Goal: Information Seeking & Learning: Find specific page/section

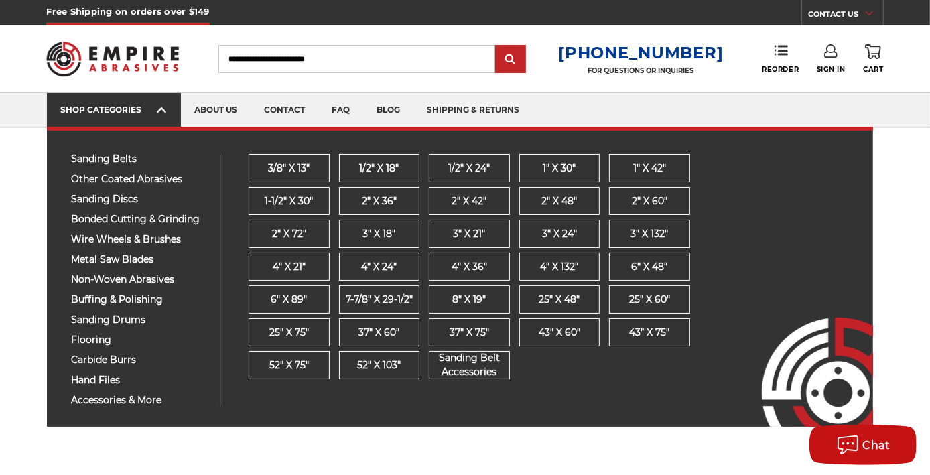
click at [163, 103] on icon at bounding box center [161, 110] width 9 height 15
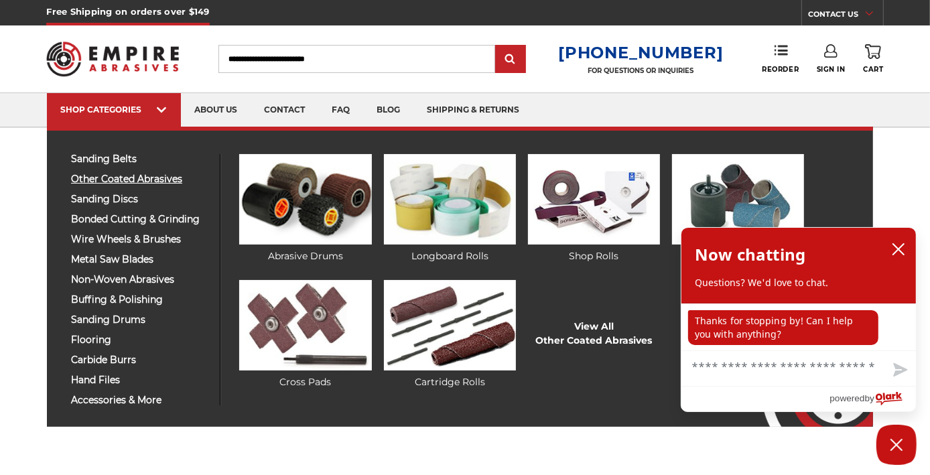
click at [129, 178] on span "other coated abrasives" at bounding box center [140, 179] width 139 height 10
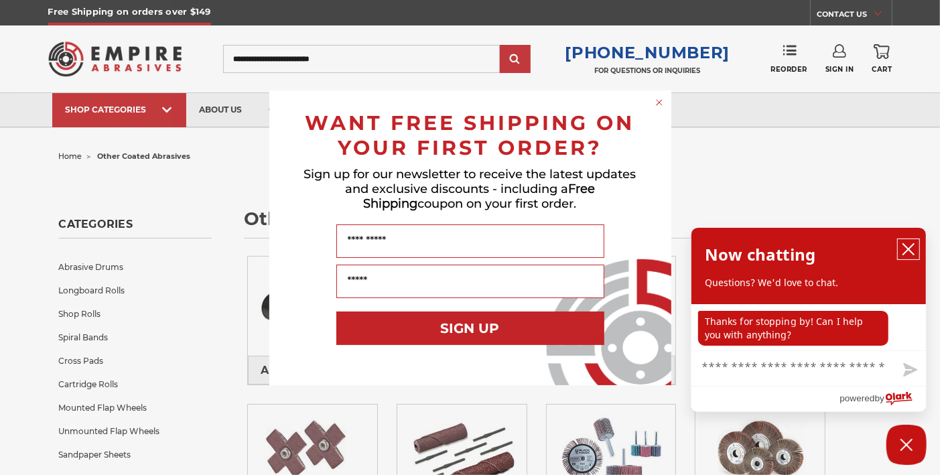
click at [906, 243] on icon "close chatbox" at bounding box center [908, 249] width 13 height 13
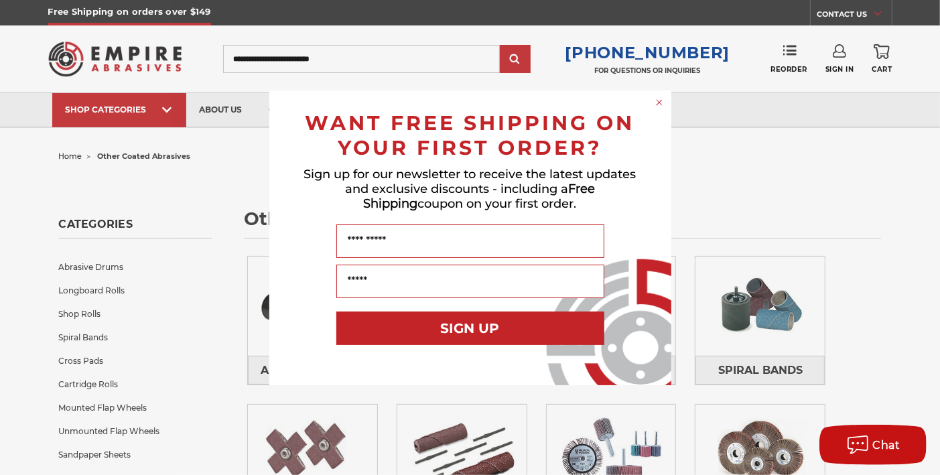
click at [656, 98] on circle "Close dialog" at bounding box center [659, 102] width 13 height 13
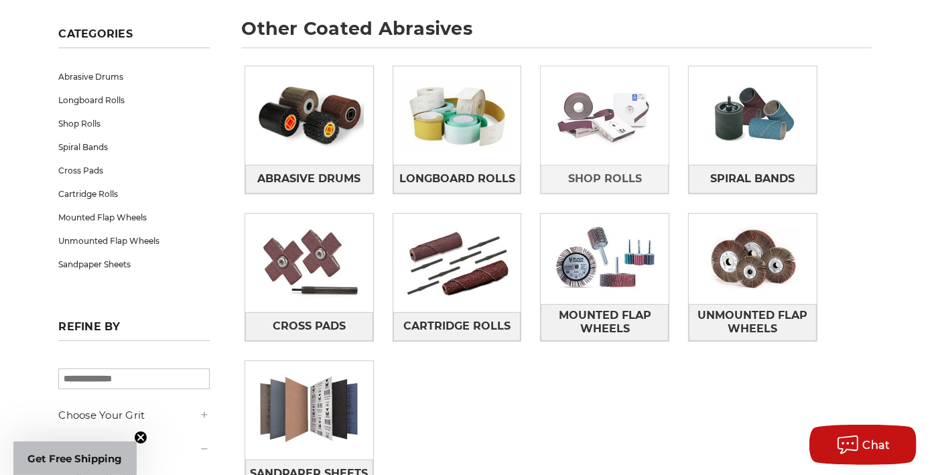
scroll to position [200, 0]
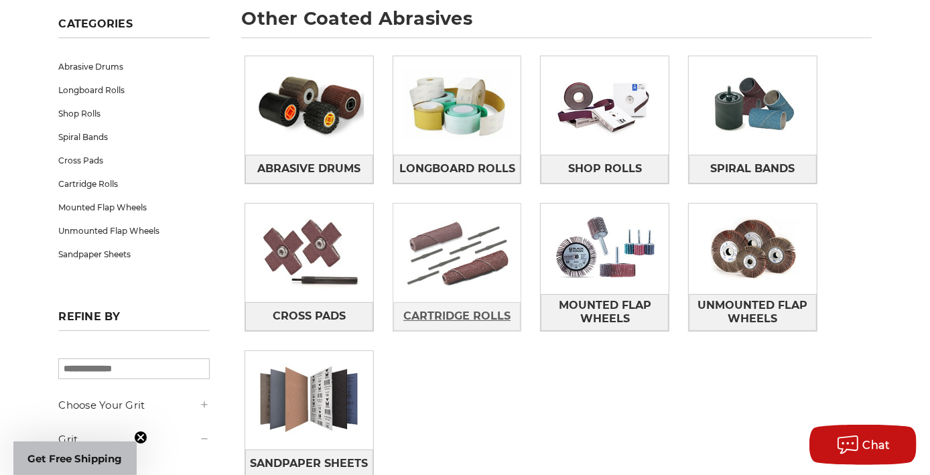
click at [468, 318] on span "Cartridge Rolls" at bounding box center [457, 316] width 107 height 23
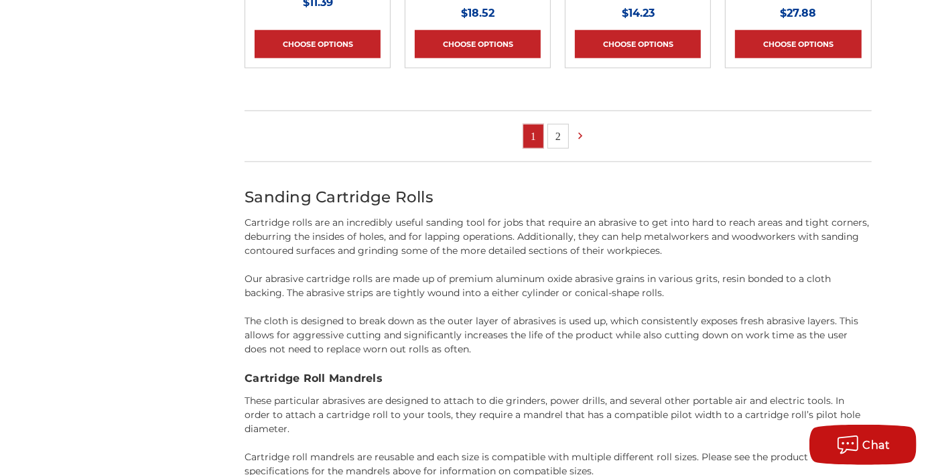
scroll to position [1072, 0]
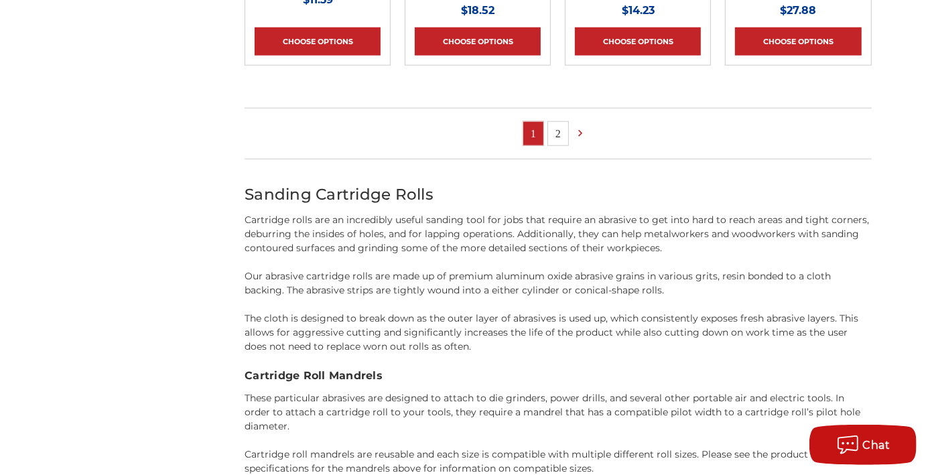
click at [558, 128] on link "2" at bounding box center [558, 133] width 20 height 23
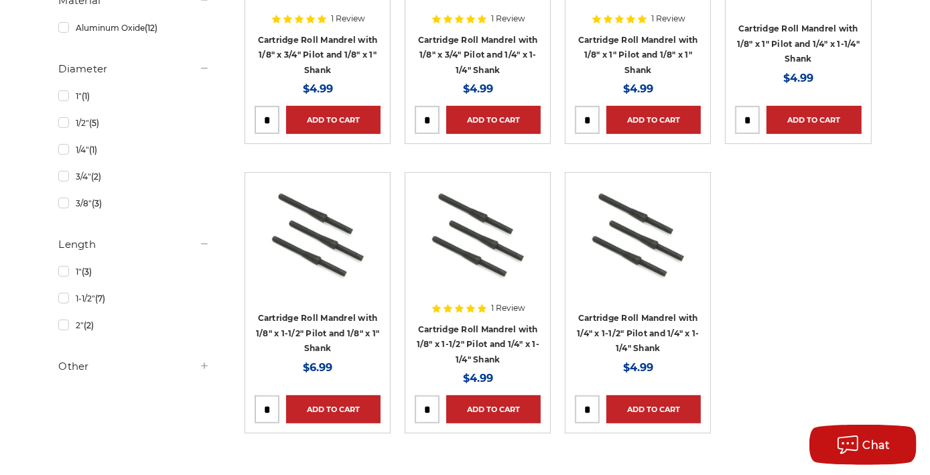
scroll to position [402, 0]
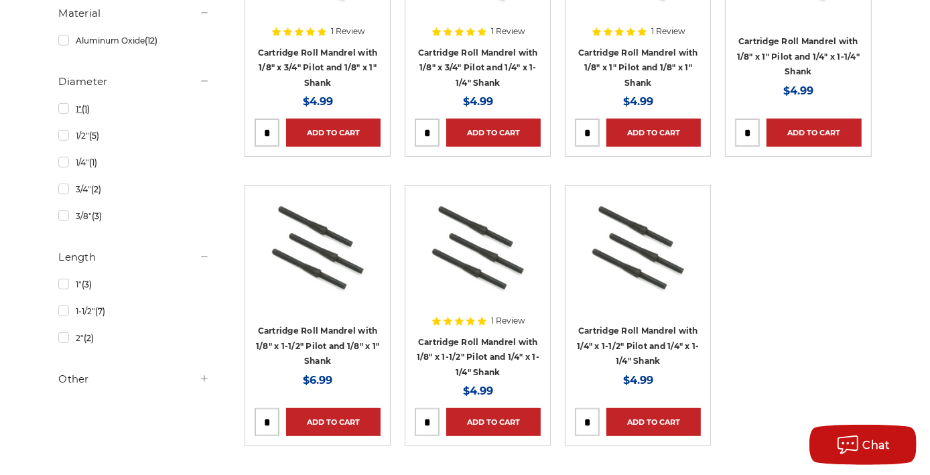
click at [64, 107] on link "1" (1)" at bounding box center [133, 108] width 151 height 23
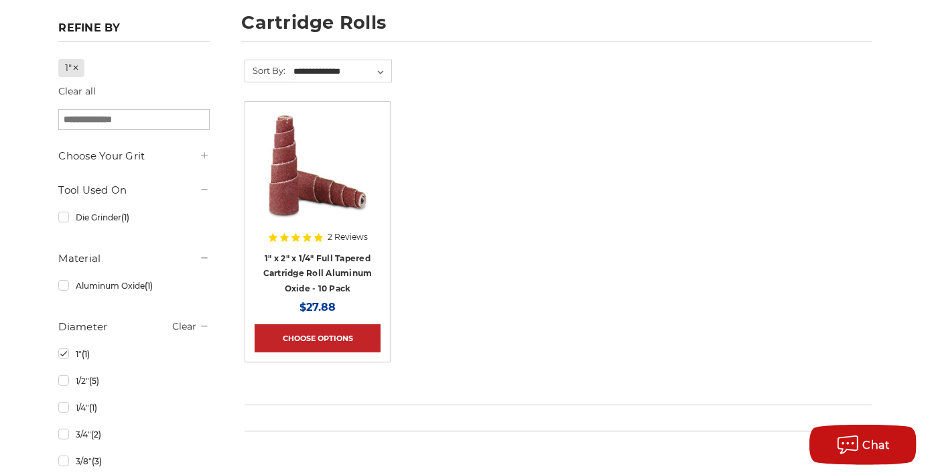
scroll to position [200, 0]
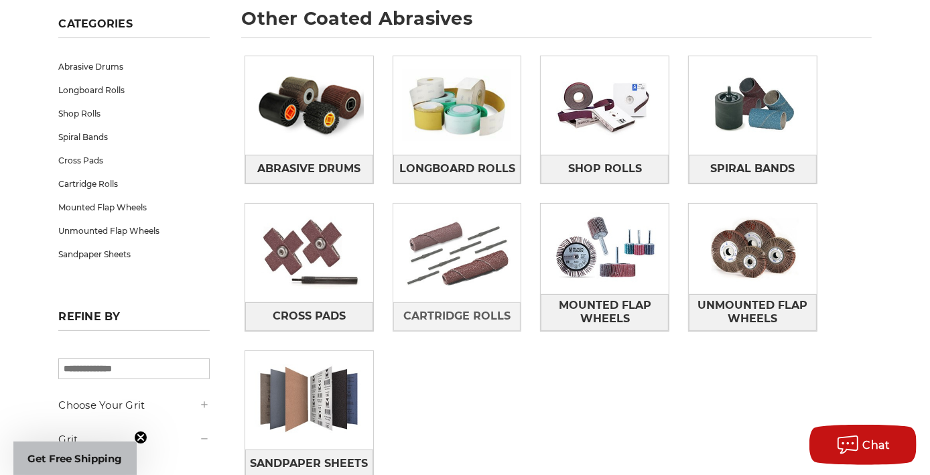
click at [467, 250] on img at bounding box center [457, 253] width 128 height 90
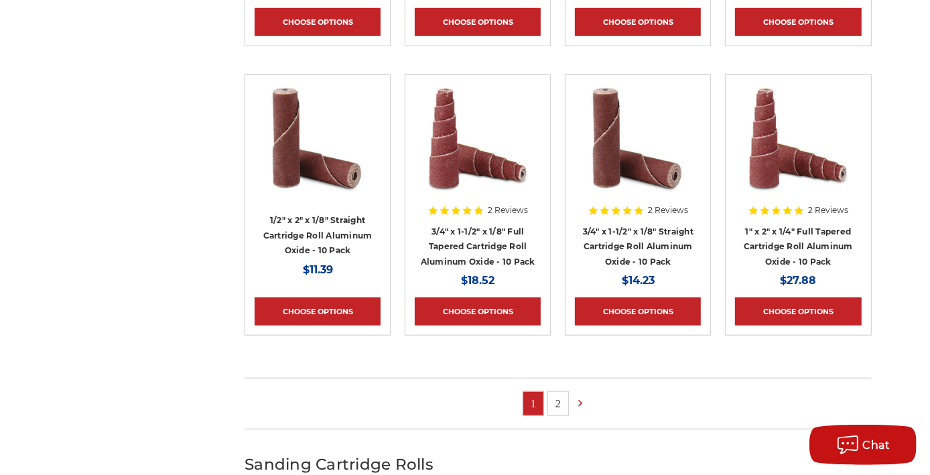
scroll to position [804, 0]
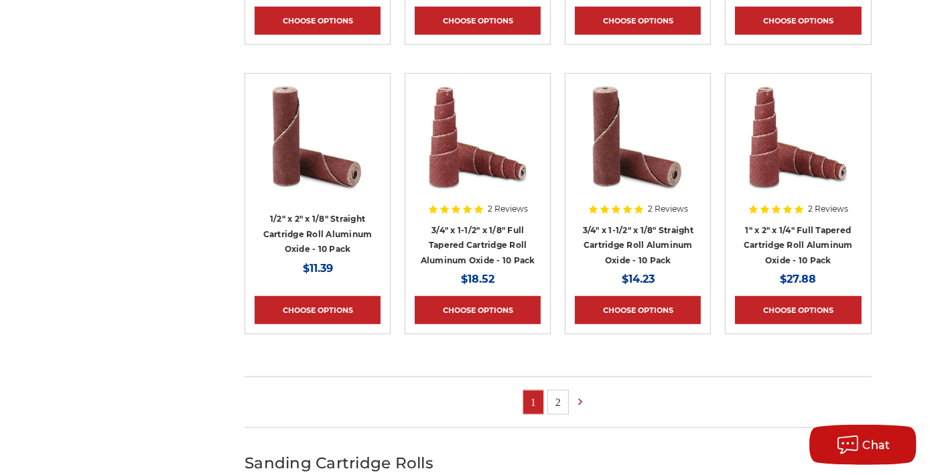
click at [554, 399] on link "2" at bounding box center [558, 402] width 20 height 23
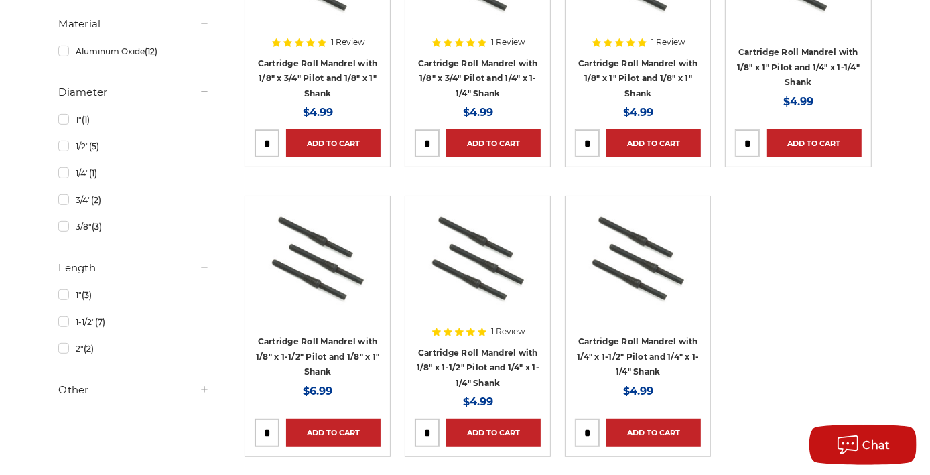
scroll to position [402, 0]
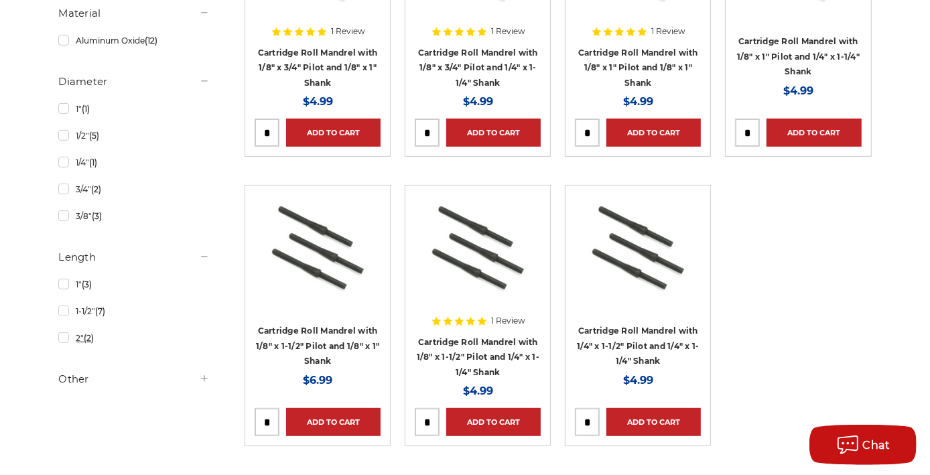
click at [61, 337] on link "2" (2)" at bounding box center [133, 337] width 151 height 23
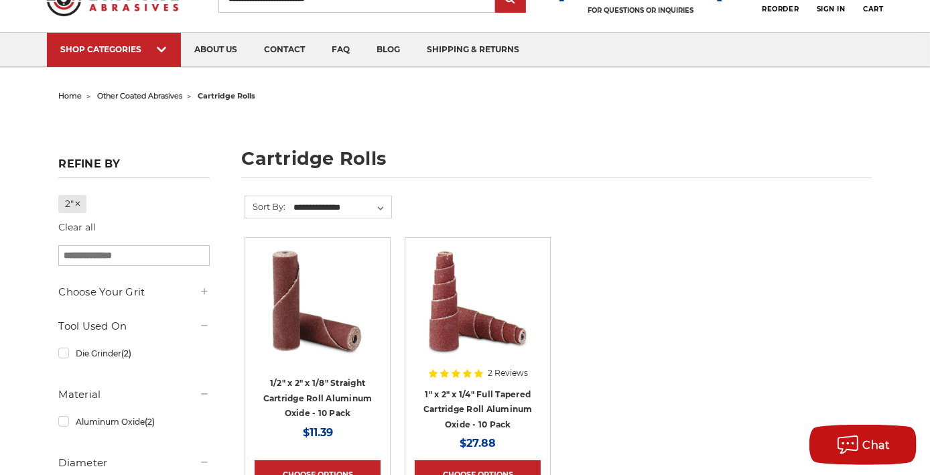
scroll to position [67, 0]
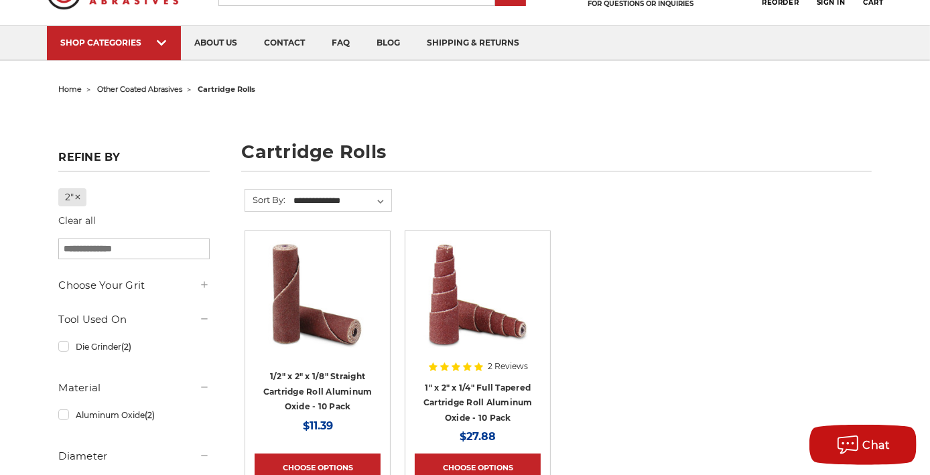
scroll to position [402, 0]
